Goal: Task Accomplishment & Management: Manage account settings

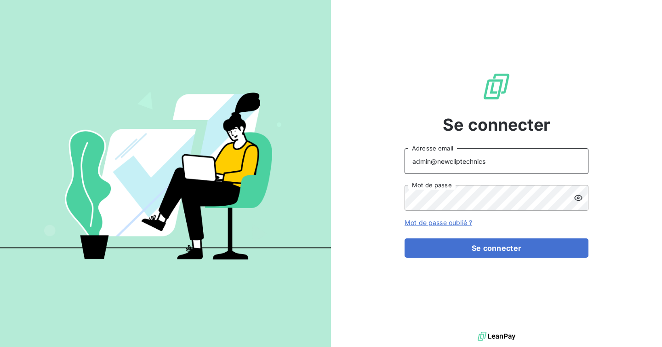
click at [500, 163] on input "admin@newcliptechnics" at bounding box center [497, 161] width 184 height 26
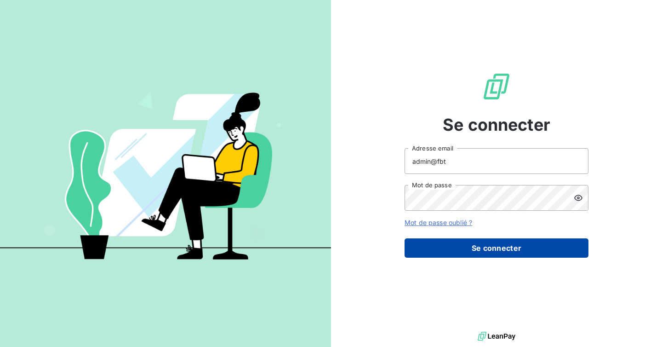
type input "admin@fbt"
click at [493, 240] on button "Se connecter" at bounding box center [497, 247] width 184 height 19
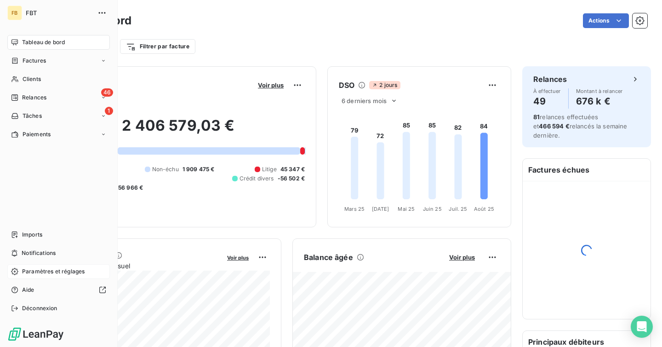
click at [34, 270] on span "Paramètres et réglages" at bounding box center [53, 271] width 63 height 8
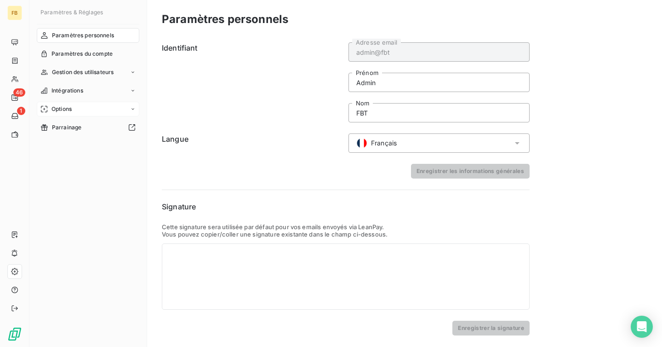
click at [75, 112] on div "Options" at bounding box center [88, 109] width 103 height 15
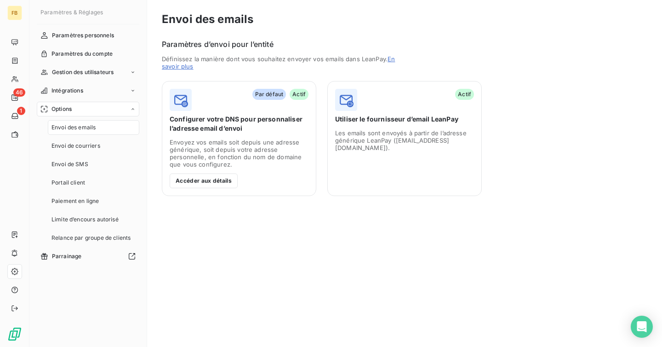
click at [75, 112] on div "Options" at bounding box center [88, 109] width 103 height 15
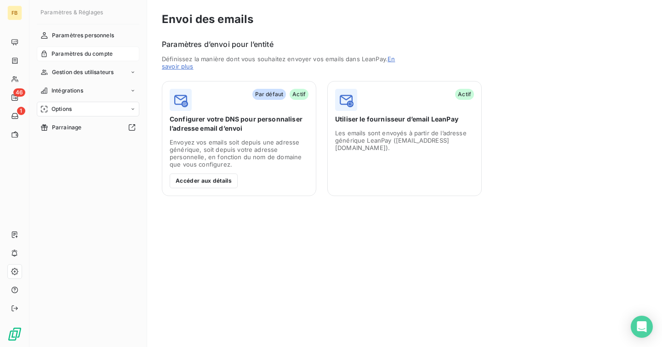
click at [89, 54] on span "Paramètres du compte" at bounding box center [81, 54] width 61 height 8
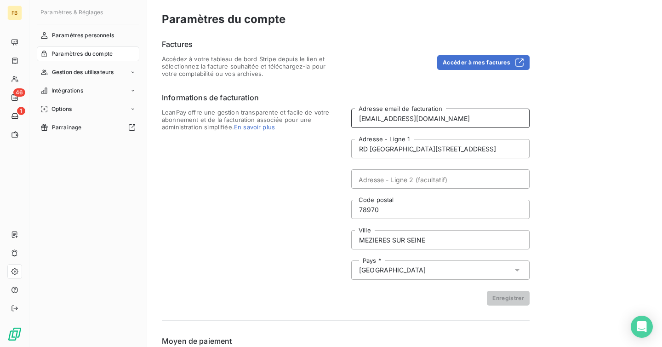
click at [456, 121] on input "[EMAIL_ADDRESS][DOMAIN_NAME]" at bounding box center [440, 118] width 178 height 19
click at [459, 61] on button "Accéder à mes factures" at bounding box center [483, 62] width 92 height 15
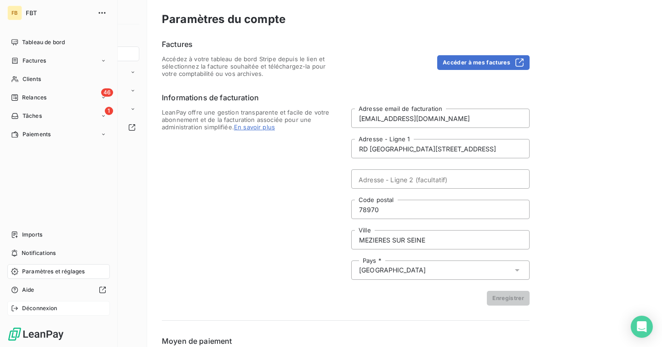
click at [41, 307] on span "Déconnexion" at bounding box center [39, 308] width 35 height 8
